Goal: Task Accomplishment & Management: Manage account settings

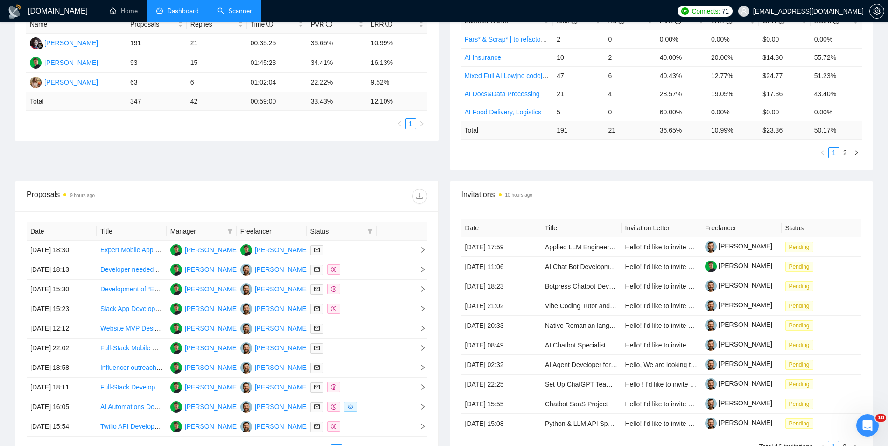
click at [246, 12] on link "Scanner" at bounding box center [235, 11] width 35 height 8
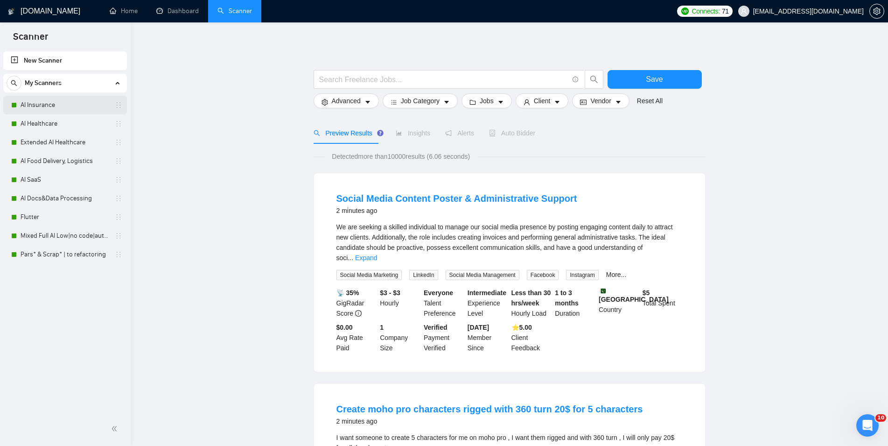
click at [35, 102] on link "AI Insurance" at bounding box center [65, 105] width 89 height 19
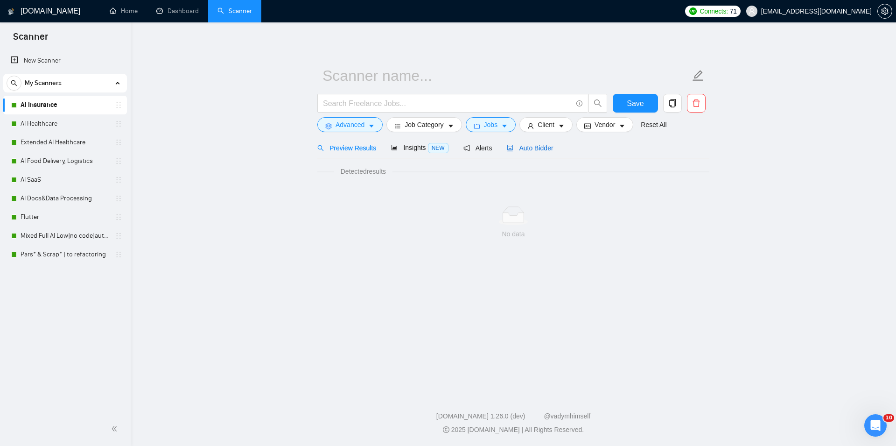
click at [521, 150] on span "Auto Bidder" at bounding box center [530, 147] width 46 height 7
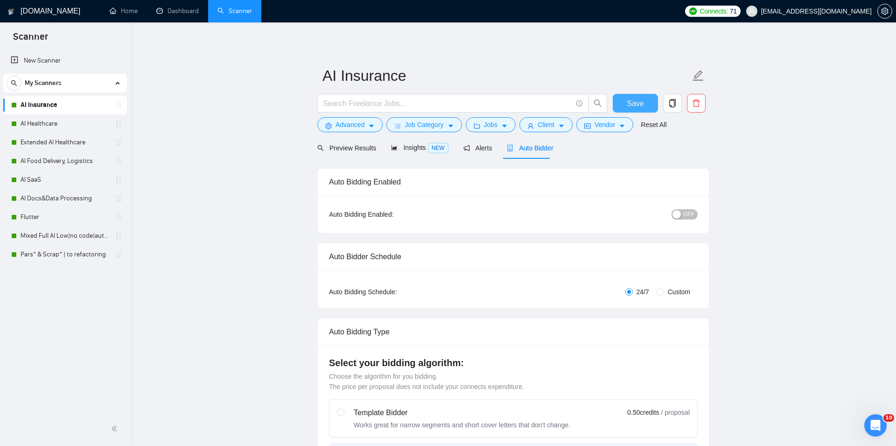
click at [636, 101] on span "Save" at bounding box center [635, 104] width 17 height 12
click at [644, 105] on button "Save" at bounding box center [631, 103] width 45 height 19
click at [31, 125] on link "AI Healthcare" at bounding box center [65, 123] width 89 height 19
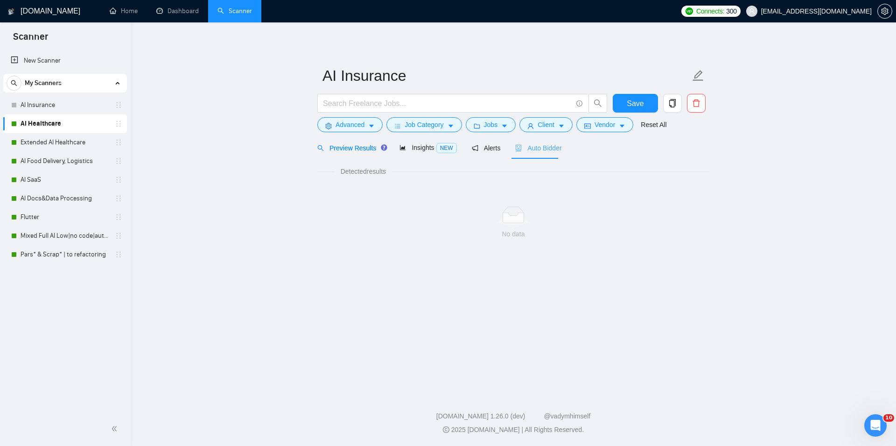
click at [525, 142] on div "Auto Bidder" at bounding box center [538, 148] width 46 height 22
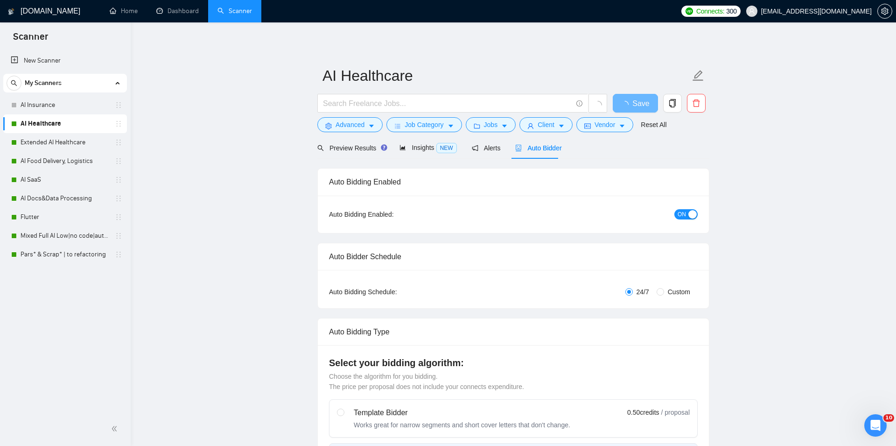
checkbox input "true"
click at [678, 217] on span "ON" at bounding box center [678, 214] width 8 height 10
click at [624, 101] on span "Save" at bounding box center [631, 104] width 17 height 12
click at [36, 139] on link "Extended AI Healthcare" at bounding box center [65, 142] width 89 height 19
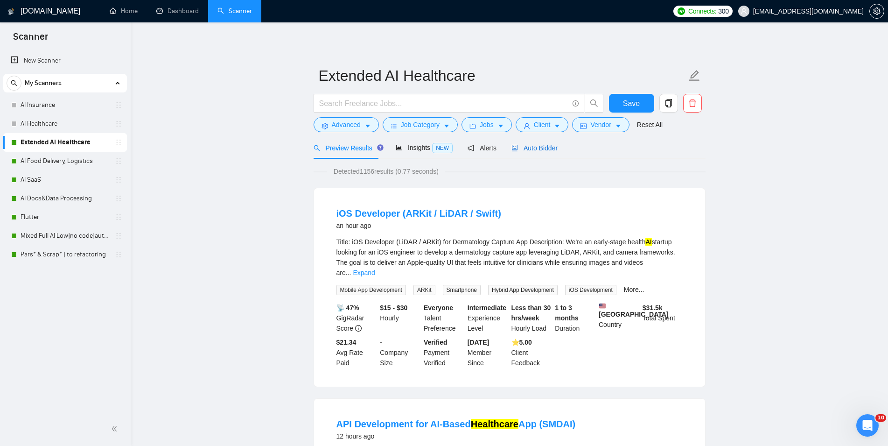
click at [534, 148] on span "Auto Bidder" at bounding box center [535, 147] width 46 height 7
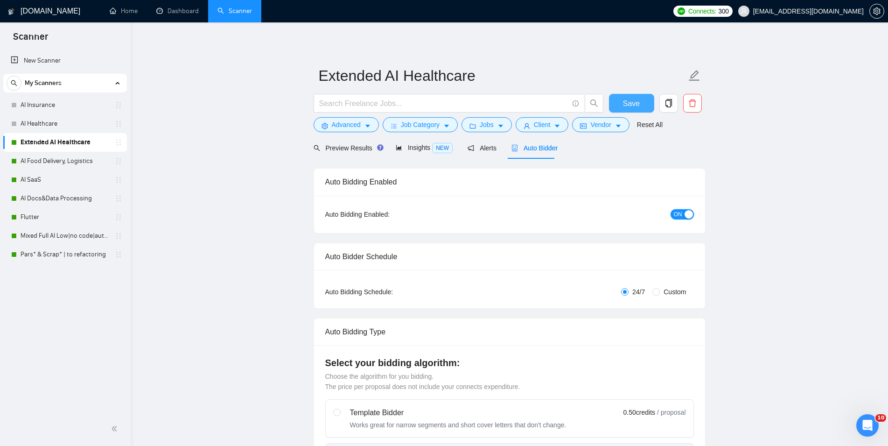
click at [676, 211] on span "ON" at bounding box center [678, 214] width 8 height 10
click at [625, 104] on span "Save" at bounding box center [631, 104] width 17 height 12
click at [87, 161] on link "AI Food Delivery, Logistics" at bounding box center [65, 161] width 89 height 19
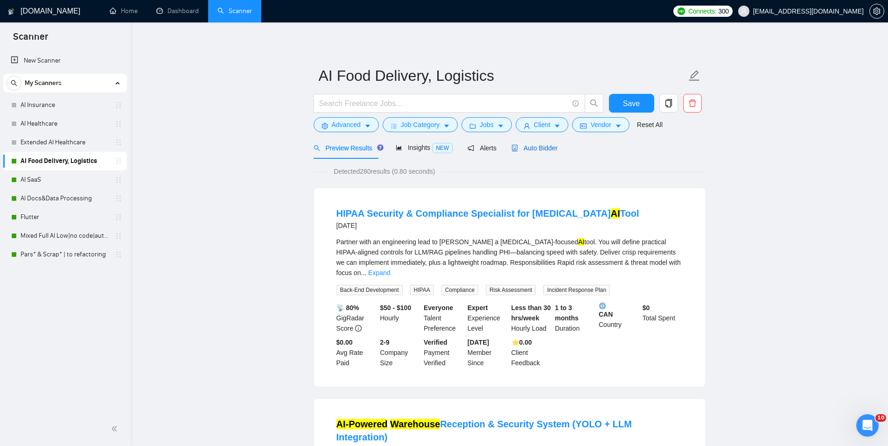
click at [553, 144] on span "Auto Bidder" at bounding box center [535, 147] width 46 height 7
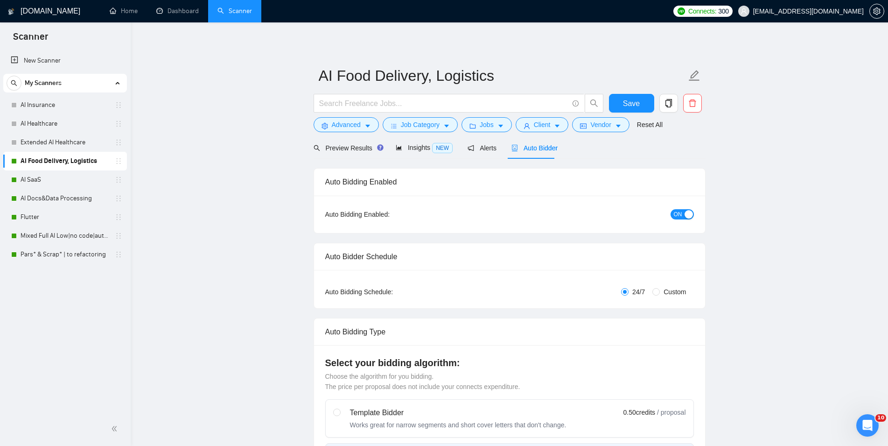
click at [675, 216] on span "ON" at bounding box center [678, 214] width 8 height 10
click at [636, 109] on button "Save" at bounding box center [631, 103] width 45 height 19
click at [77, 189] on link "AI SaaS" at bounding box center [65, 179] width 89 height 19
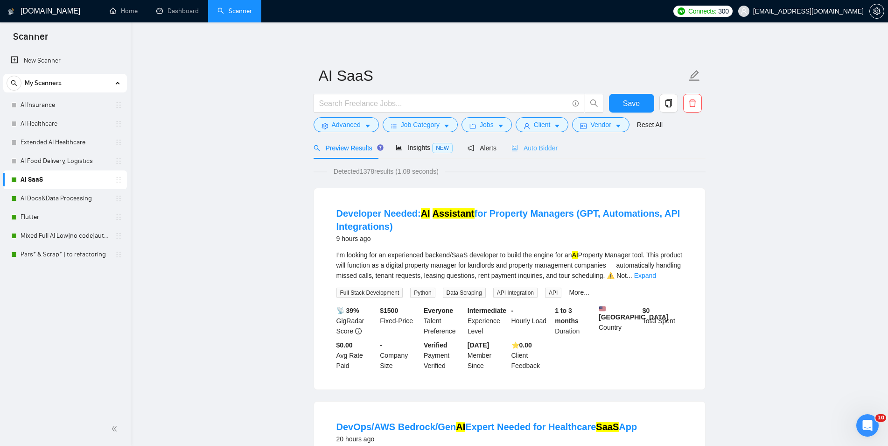
click at [539, 142] on div "Auto Bidder" at bounding box center [535, 148] width 46 height 22
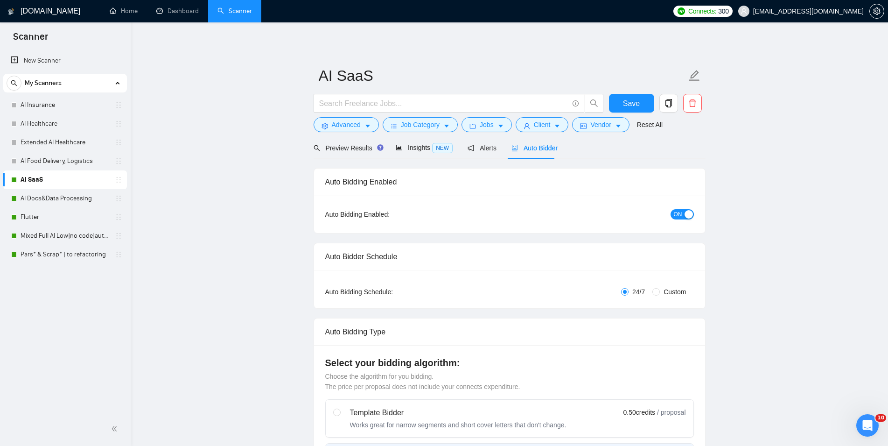
click at [678, 212] on span "ON" at bounding box center [678, 214] width 8 height 10
click at [622, 100] on button "Save" at bounding box center [631, 103] width 45 height 19
click at [40, 205] on link "AI Docs&Data Processing" at bounding box center [65, 198] width 89 height 19
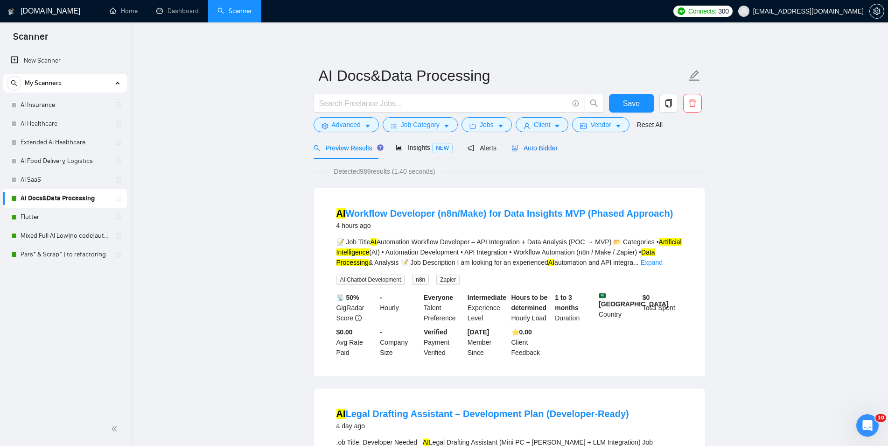
click at [541, 147] on span "Auto Bidder" at bounding box center [535, 147] width 46 height 7
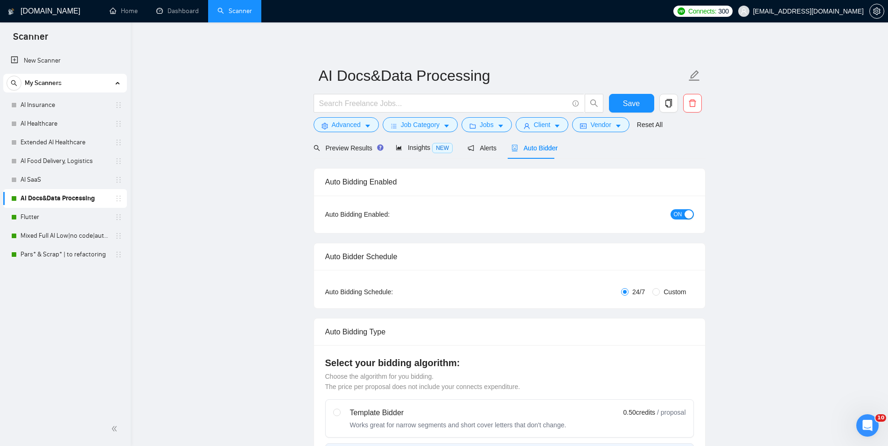
click at [691, 214] on div "button" at bounding box center [689, 214] width 8 height 8
click at [632, 99] on span "Save" at bounding box center [631, 104] width 17 height 12
click at [19, 219] on div "Flutter" at bounding box center [66, 217] width 111 height 19
click at [65, 218] on link "Flutter" at bounding box center [65, 217] width 89 height 19
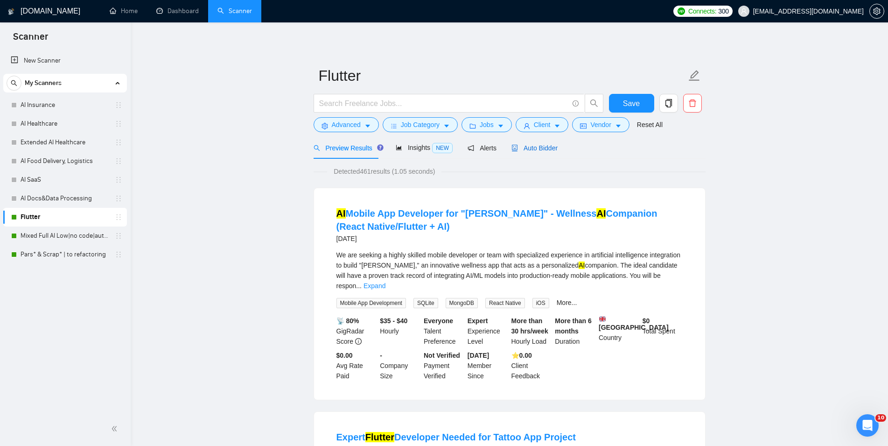
click at [529, 149] on span "Auto Bidder" at bounding box center [535, 147] width 46 height 7
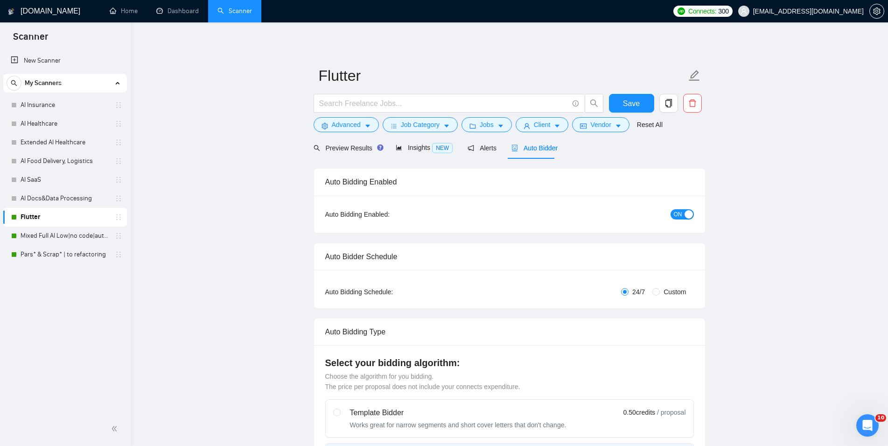
click at [681, 208] on div "ON" at bounding box center [632, 214] width 123 height 15
click at [680, 212] on span "ON" at bounding box center [678, 214] width 8 height 10
click at [635, 106] on span "Save" at bounding box center [631, 104] width 17 height 12
click at [53, 231] on link "Mixed Full AI Low|no code|automations" at bounding box center [65, 235] width 89 height 19
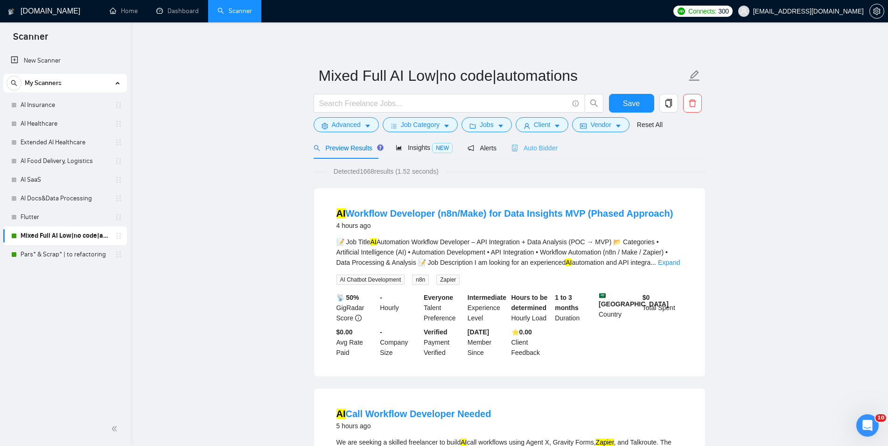
click at [544, 156] on div "Auto Bidder" at bounding box center [535, 148] width 46 height 22
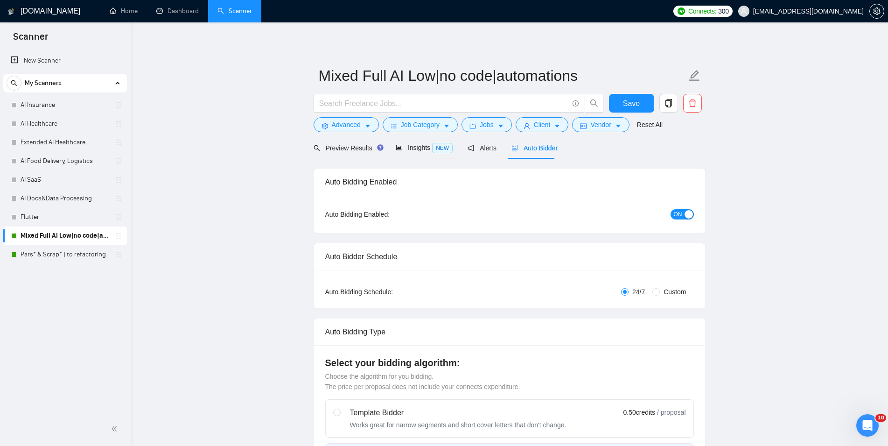
click at [678, 218] on span "ON" at bounding box center [678, 214] width 8 height 10
click at [639, 111] on button "Save" at bounding box center [631, 103] width 45 height 19
click at [44, 255] on link "Pars* & Scrap* | to refactoring" at bounding box center [65, 254] width 89 height 19
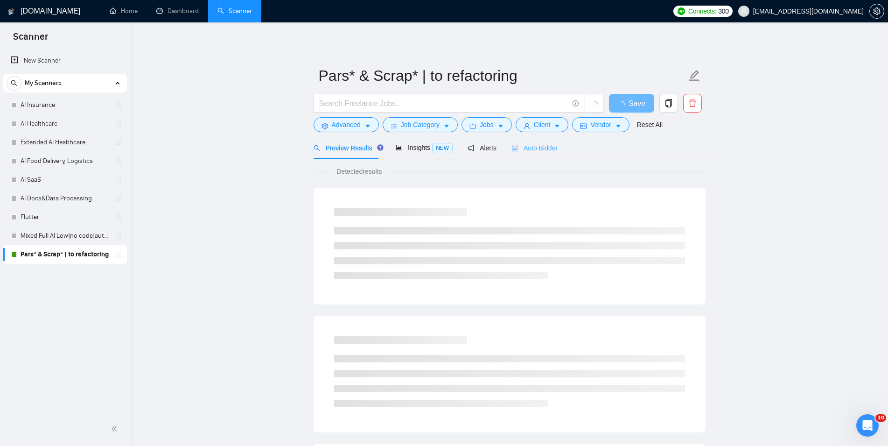
click at [538, 141] on div "Auto Bidder" at bounding box center [535, 148] width 46 height 22
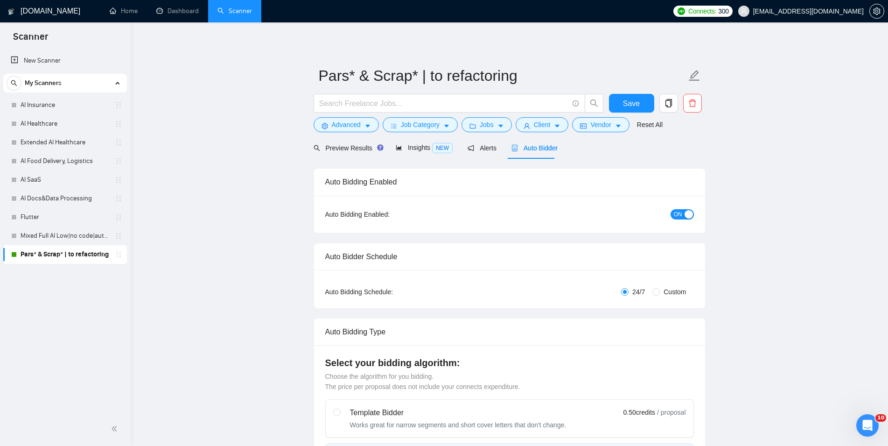
click at [677, 214] on span "ON" at bounding box center [678, 214] width 8 height 10
click at [639, 103] on span "Save" at bounding box center [631, 104] width 17 height 12
click at [165, 7] on link "Dashboard" at bounding box center [177, 11] width 42 height 8
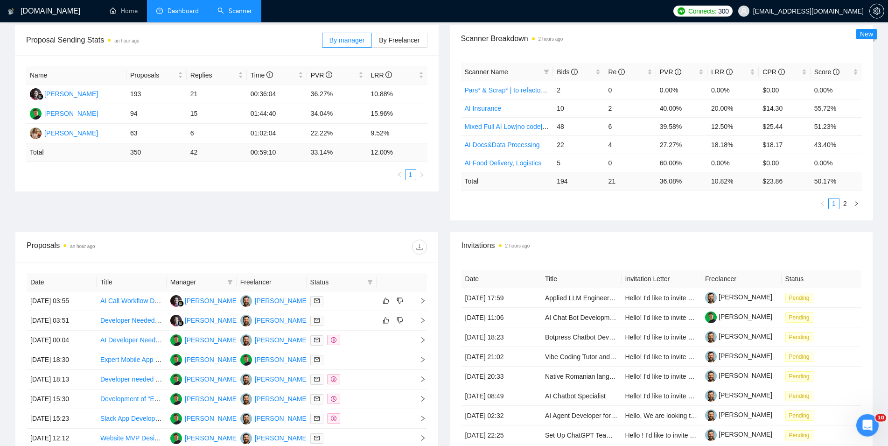
scroll to position [190, 0]
